Goal: Task Accomplishment & Management: Use online tool/utility

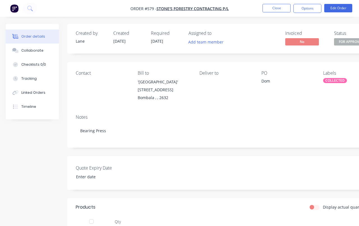
scroll to position [0, 23]
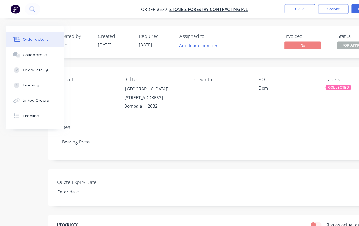
click at [279, 11] on button "Close" at bounding box center [277, 8] width 28 height 8
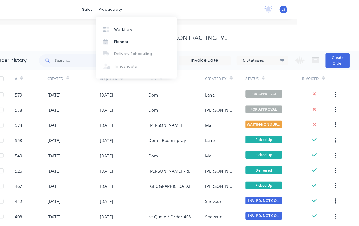
scroll to position [0, 58]
click at [134, 25] on div "Workflow" at bounding box center [142, 26] width 17 height 5
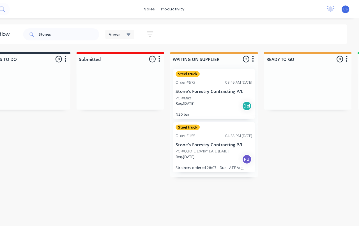
click at [23, 10] on button at bounding box center [30, 8] width 14 height 11
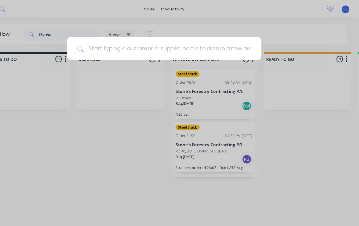
click at [154, 45] on input at bounding box center [182, 44] width 155 height 21
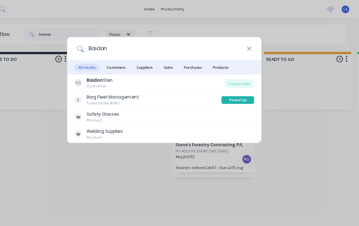
type input "Baidon"
click at [235, 75] on div "Create order" at bounding box center [248, 77] width 27 height 8
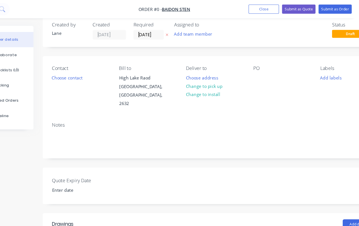
scroll to position [1, 0]
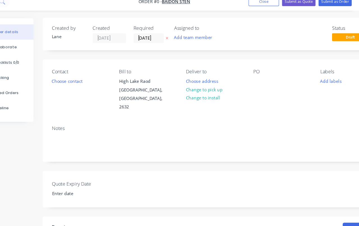
click at [320, 78] on button "Add labels" at bounding box center [333, 82] width 26 height 8
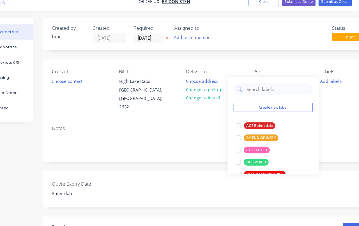
click at [243, 140] on div at bounding box center [248, 145] width 11 height 11
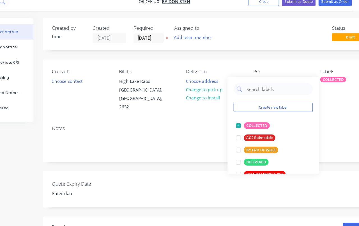
click at [273, 78] on div "Create new label COLLECTED edit ACE Bairnsdale edit BY END OF WEEK edit DELIVER…" at bounding box center [280, 123] width 84 height 90
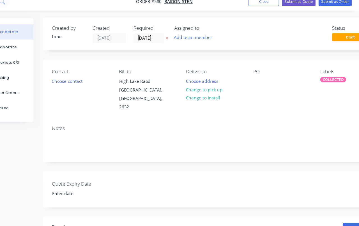
click at [262, 76] on div "PO" at bounding box center [288, 90] width 53 height 40
click at [262, 77] on div "PO" at bounding box center [288, 90] width 53 height 40
click at [262, 78] on div at bounding box center [266, 82] width 9 height 8
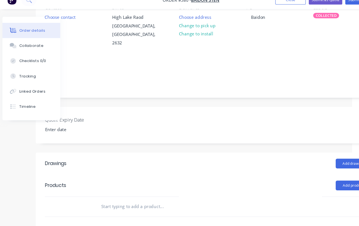
scroll to position [58, 31]
click at [318, 175] on button "Add product" at bounding box center [329, 179] width 32 height 9
click at [311, 189] on div "Product catalogue" at bounding box center [318, 193] width 43 height 8
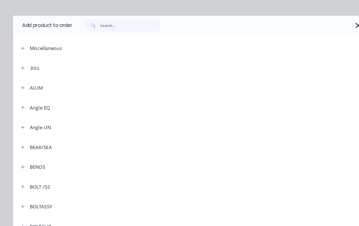
scroll to position [2, 0]
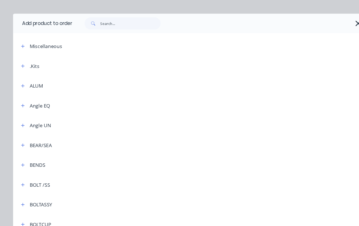
click at [101, 12] on div "Add product to order Miscellaneous .Kits ALUM Angle EQ Angle UN BEAR/SEA BENDS …" at bounding box center [179, 113] width 359 height 226
click at [98, 24] on input "text" at bounding box center [124, 29] width 56 height 11
type input "Bend"
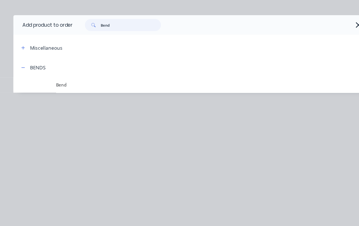
scroll to position [60, 31]
click at [70, 84] on span "Bend" at bounding box center [170, 87] width 231 height 6
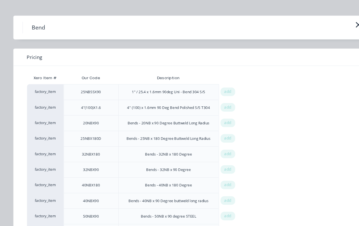
click at [211, 133] on span "add" at bounding box center [213, 136] width 7 height 6
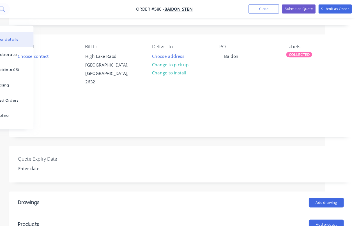
scroll to position [0, 31]
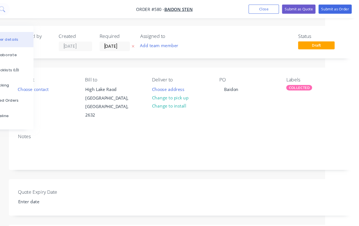
click at [322, 8] on button "Submit as Order" at bounding box center [337, 8] width 31 height 8
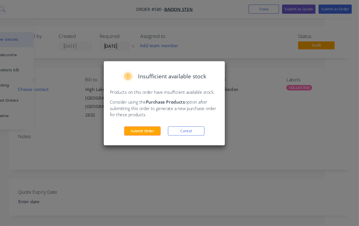
click at [143, 125] on button "Submit Order" at bounding box center [160, 121] width 34 height 8
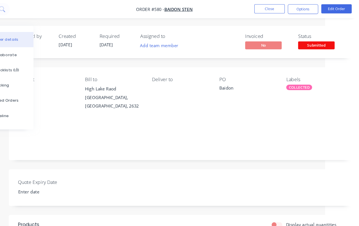
click at [303, 43] on span "Submitted" at bounding box center [320, 41] width 34 height 7
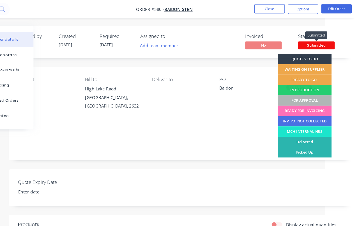
click at [291, 93] on div "FOR APPROVAL" at bounding box center [309, 93] width 50 height 10
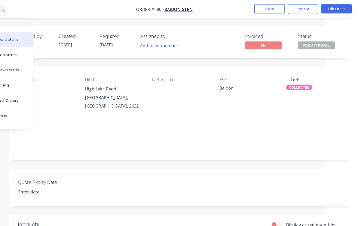
click at [263, 10] on button "Close" at bounding box center [277, 8] width 28 height 8
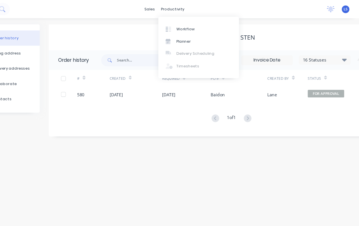
click at [191, 26] on div "Workflow" at bounding box center [199, 26] width 17 height 5
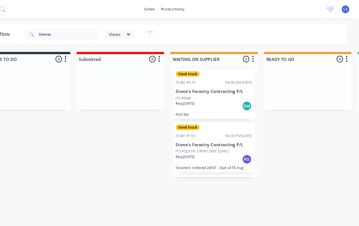
click at [23, 12] on button at bounding box center [30, 8] width 14 height 11
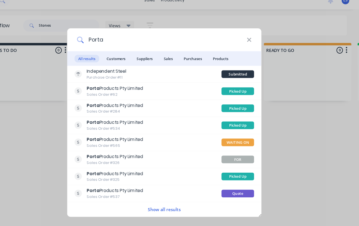
type input "Porta"
click at [165, 198] on button "Show all results" at bounding box center [180, 201] width 34 height 6
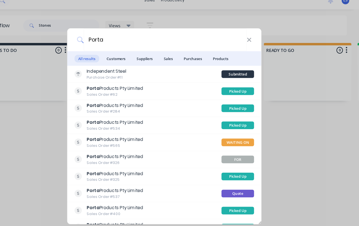
click at [123, 59] on span "Customers" at bounding box center [135, 62] width 24 height 7
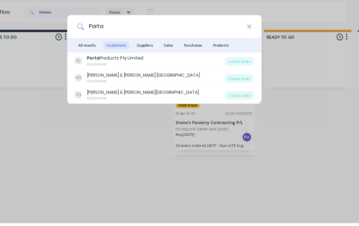
click at [235, 73] on div "Create order" at bounding box center [248, 77] width 27 height 8
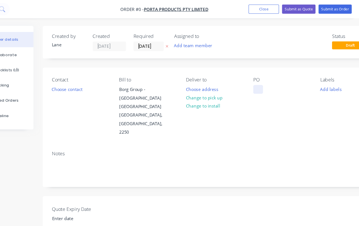
click at [262, 82] on div at bounding box center [266, 82] width 9 height 8
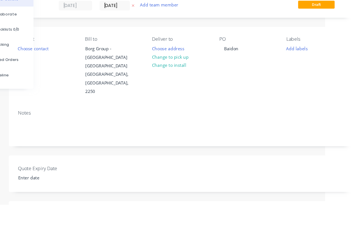
click at [273, 48] on div "Order details Collaborate Checklists 0/0 Tracking Linked Orders Timeline Order …" at bounding box center [164, 203] width 391 height 358
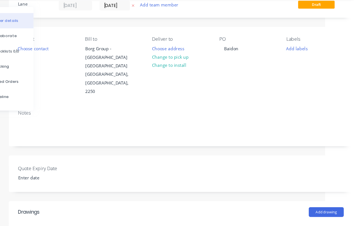
click at [289, 58] on button "Add labels" at bounding box center [302, 62] width 26 height 8
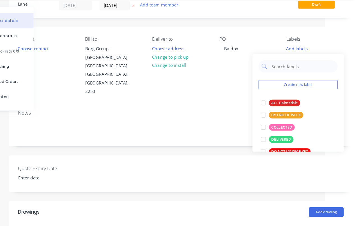
click at [266, 129] on div at bounding box center [271, 134] width 11 height 11
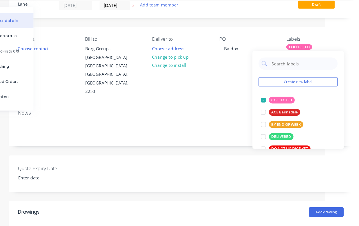
click at [213, 161] on div "Quote Expiry Date" at bounding box center [195, 178] width 318 height 34
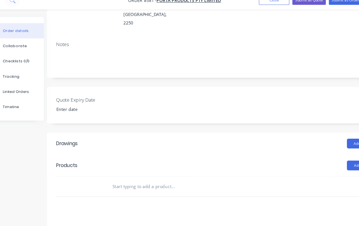
scroll to position [93, 28]
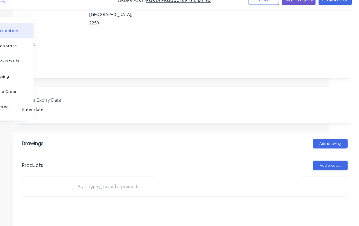
click at [317, 156] on button "Add product" at bounding box center [333, 160] width 32 height 9
click at [301, 171] on div "Product catalogue" at bounding box center [322, 175] width 43 height 8
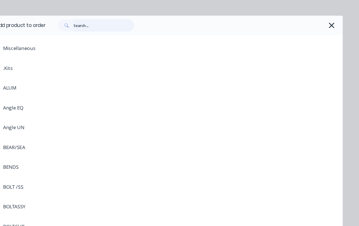
click at [96, 26] on input "text" at bounding box center [124, 31] width 56 height 11
type input "Bullet"
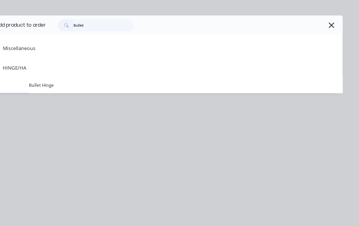
click at [56, 80] on td "Bullet Hinge" at bounding box center [199, 87] width 289 height 14
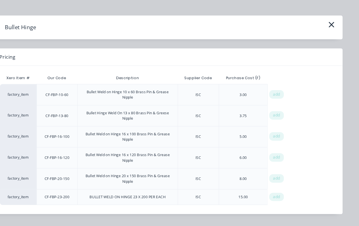
click at [277, 149] on div "add" at bounding box center [283, 153] width 13 height 8
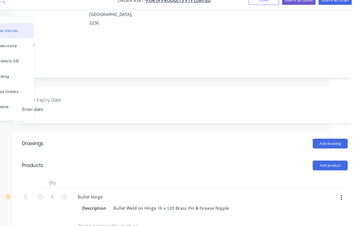
click at [85, 187] on icon "button" at bounding box center [87, 189] width 5 height 5
type input "2"
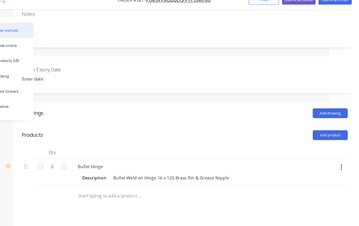
scroll to position [120, 28]
click at [317, 129] on button "Add product" at bounding box center [333, 133] width 32 height 9
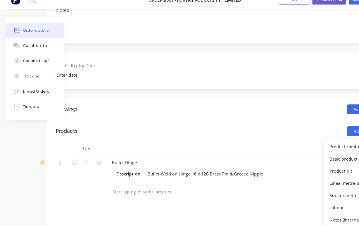
click at [316, 140] on div "Product catalogue" at bounding box center [325, 144] width 43 height 8
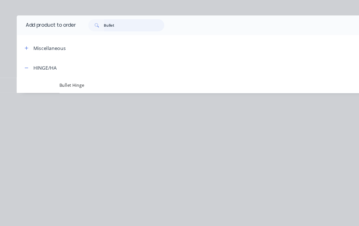
click at [111, 26] on input "Bullet" at bounding box center [124, 31] width 56 height 11
type input "B"
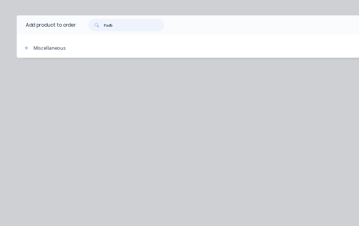
type input "Pad"
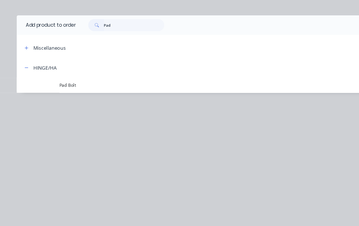
click at [69, 84] on span "Pad Bolt" at bounding box center [170, 87] width 231 height 6
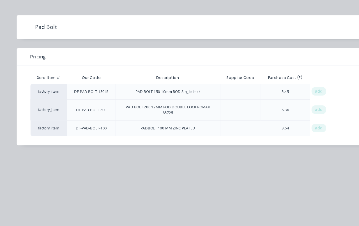
scroll to position [124, 24]
click at [291, 107] on span "add" at bounding box center [294, 110] width 7 height 6
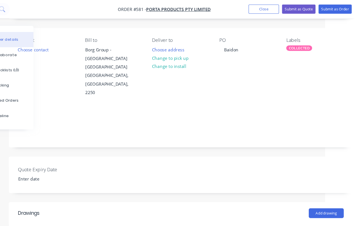
scroll to position [0, 31]
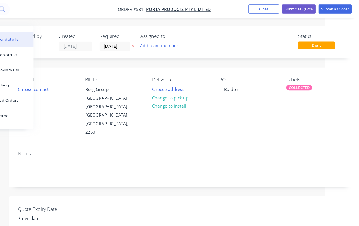
click at [322, 10] on button "Submit as Order" at bounding box center [337, 8] width 31 height 8
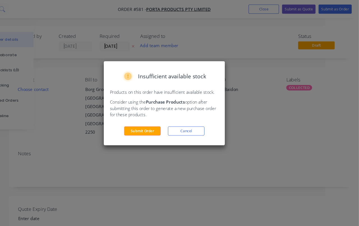
click at [143, 121] on button "Submit Order" at bounding box center [160, 121] width 34 height 8
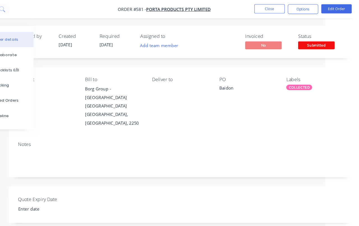
click at [303, 42] on span "Submitted" at bounding box center [320, 41] width 34 height 7
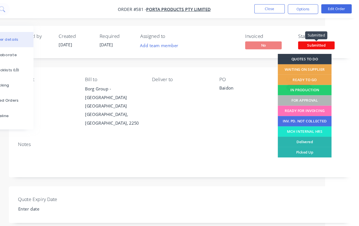
click at [289, 95] on div "FOR APPROVAL" at bounding box center [309, 93] width 50 height 10
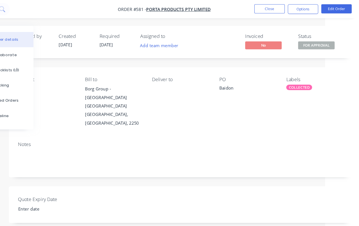
click at [263, 6] on button "Close" at bounding box center [277, 8] width 28 height 8
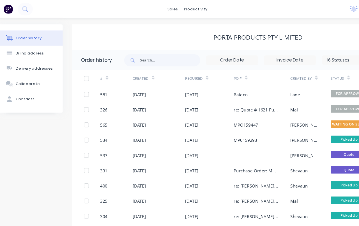
click at [27, 7] on icon at bounding box center [29, 8] width 4 height 4
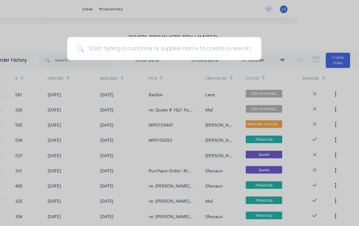
scroll to position [0, 58]
click at [211, 44] on input at bounding box center [182, 44] width 155 height 21
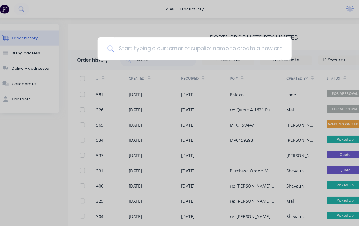
scroll to position [0, 5]
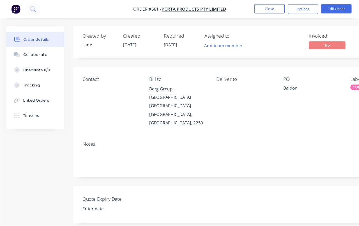
scroll to position [2, 0]
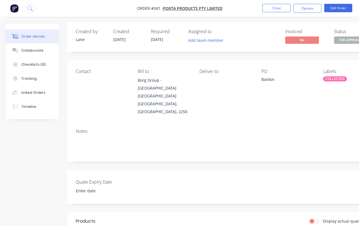
click at [274, 8] on button "Close" at bounding box center [277, 8] width 28 height 8
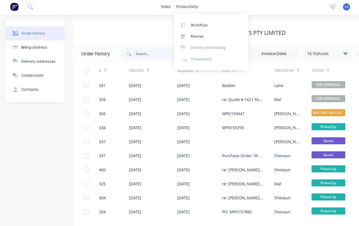
click at [198, 26] on div "Workflow" at bounding box center [199, 25] width 17 height 5
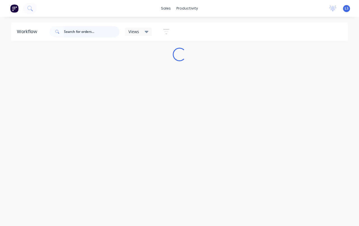
click at [94, 33] on input "text" at bounding box center [92, 31] width 56 height 11
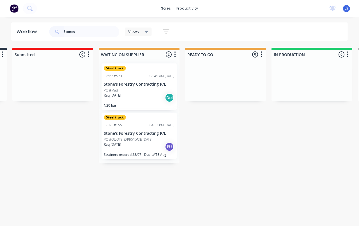
scroll to position [0, 86]
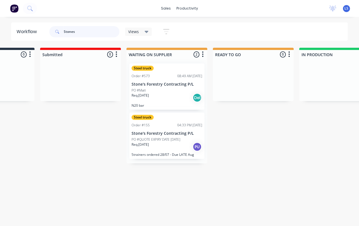
type input "Stones"
click at [161, 99] on div "Req. 09/09/25 Del" at bounding box center [167, 98] width 71 height 10
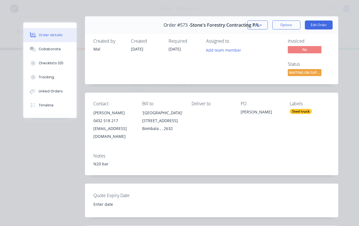
scroll to position [3, 0]
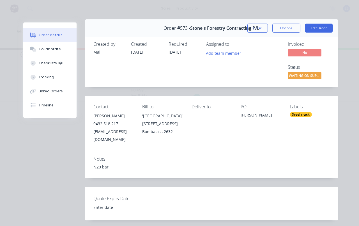
click at [325, 27] on button "Edit Order" at bounding box center [319, 28] width 28 height 9
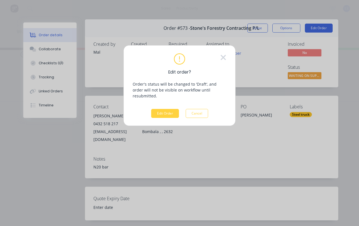
click at [171, 109] on button "Edit Order" at bounding box center [165, 113] width 28 height 9
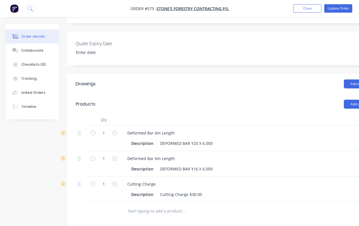
scroll to position [136, 0]
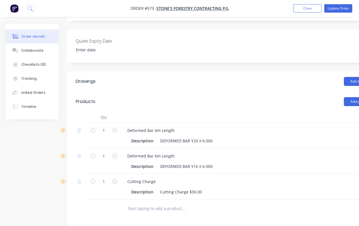
click at [301, 12] on button "Close" at bounding box center [308, 8] width 28 height 8
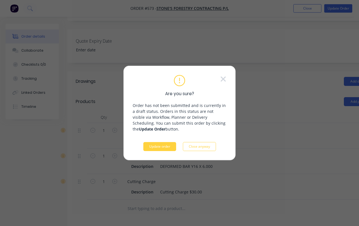
click at [163, 151] on button "Update order" at bounding box center [159, 146] width 33 height 9
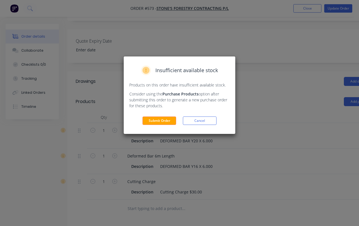
click at [164, 124] on button "Submit Order" at bounding box center [160, 121] width 34 height 8
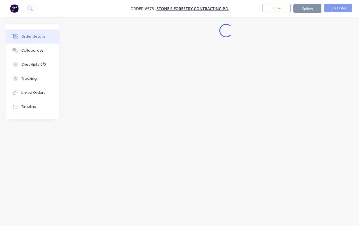
scroll to position [10, 0]
